Goal: Navigation & Orientation: Find specific page/section

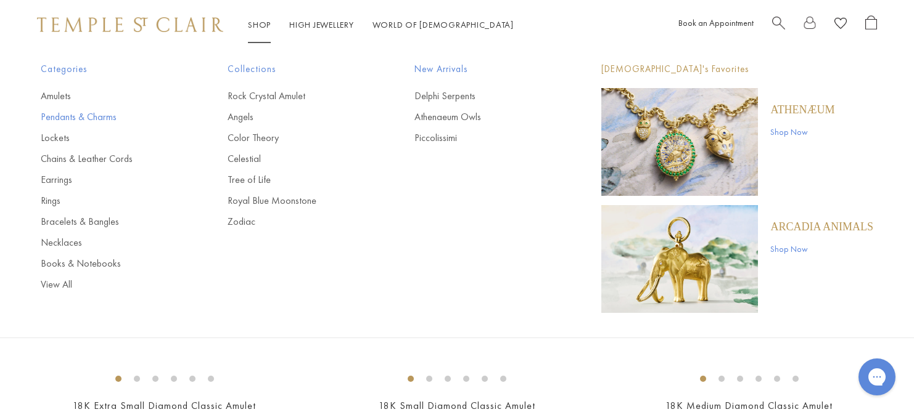
click at [83, 116] on link "Pendants & Charms" at bounding box center [109, 117] width 137 height 14
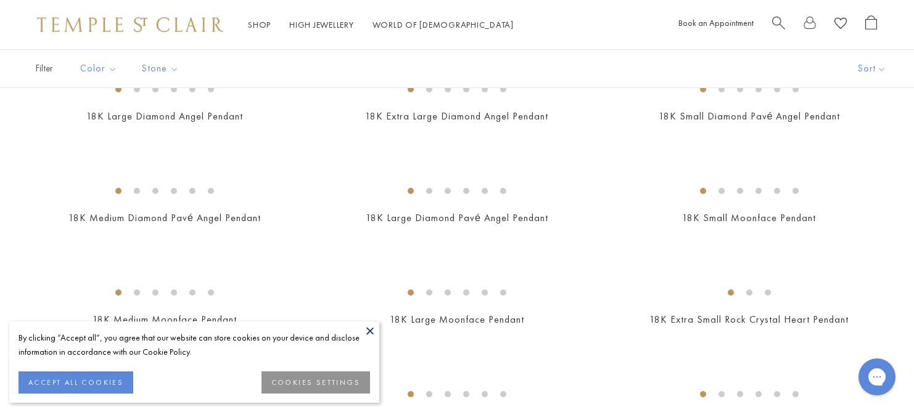
scroll to position [769, 0]
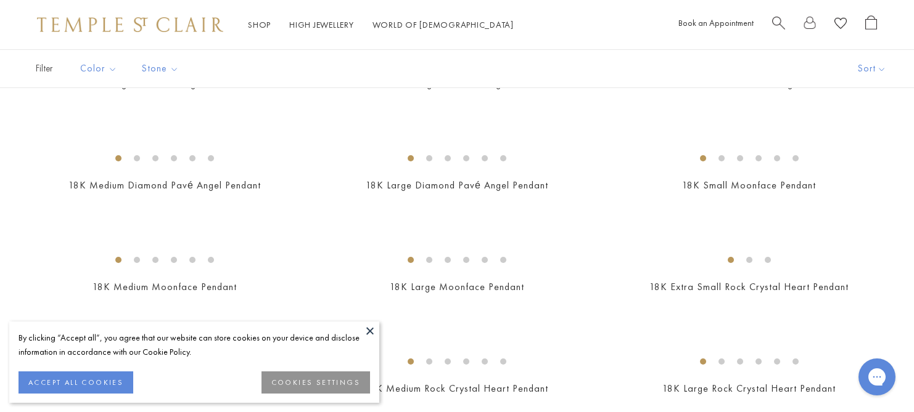
click at [286, 383] on button "COOKIES SETTINGS" at bounding box center [315, 383] width 109 height 22
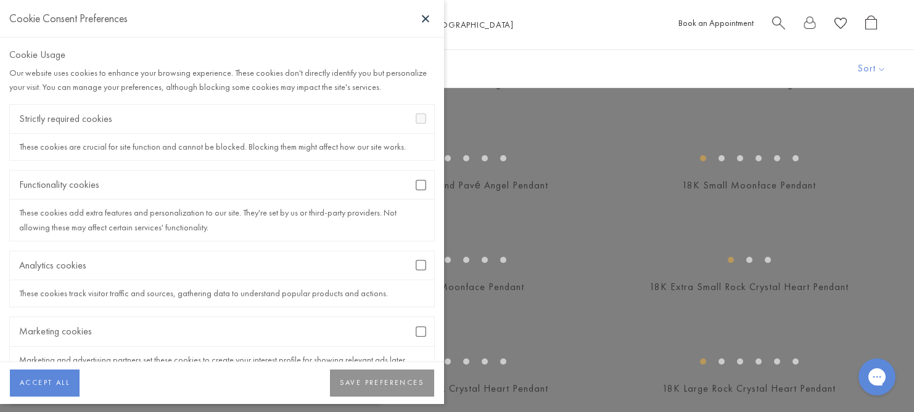
scroll to position [41, 0]
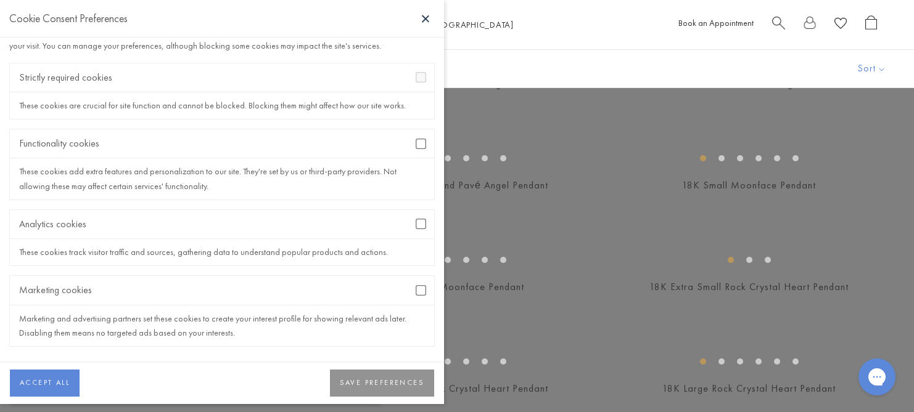
click at [374, 380] on button "SAVE PREFERENCES" at bounding box center [382, 383] width 104 height 27
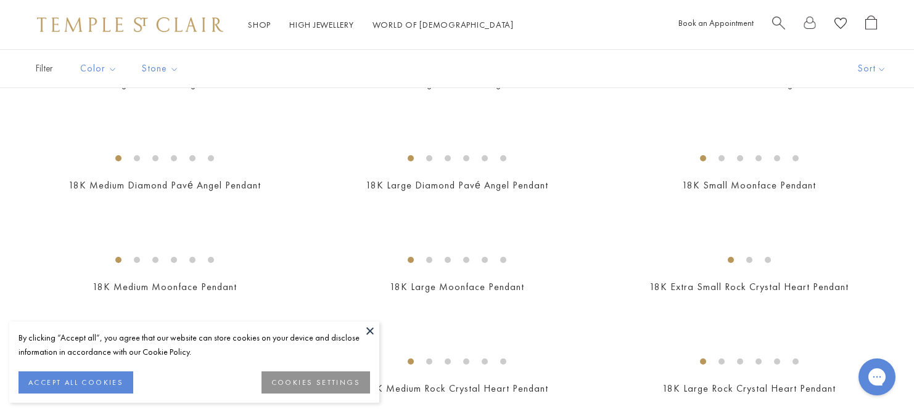
click at [366, 329] on button at bounding box center [370, 331] width 18 height 18
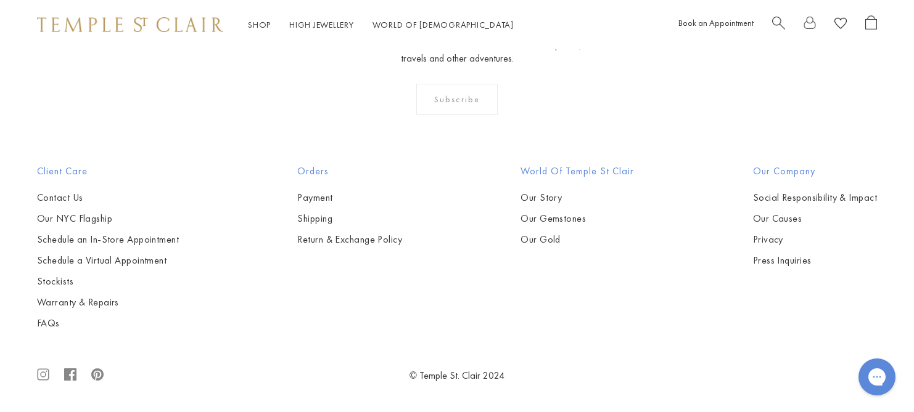
scroll to position [7422, 0]
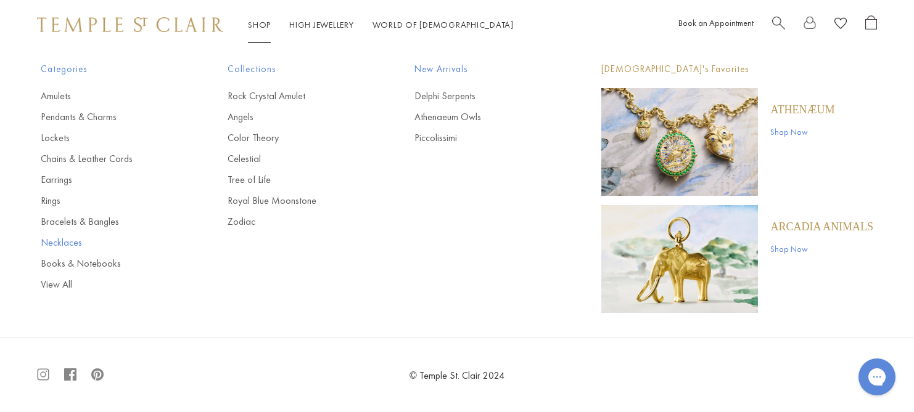
click at [59, 242] on link "Necklaces" at bounding box center [109, 243] width 137 height 14
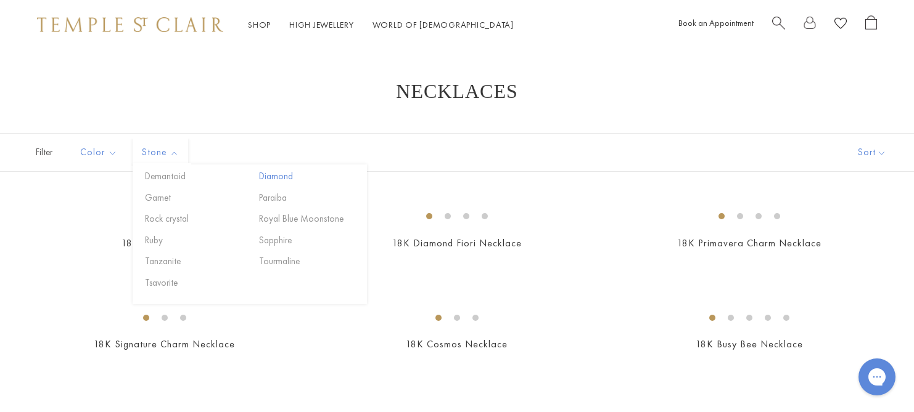
click at [281, 174] on button "Diamond" at bounding box center [308, 177] width 105 height 14
